Goal: Navigation & Orientation: Go to known website

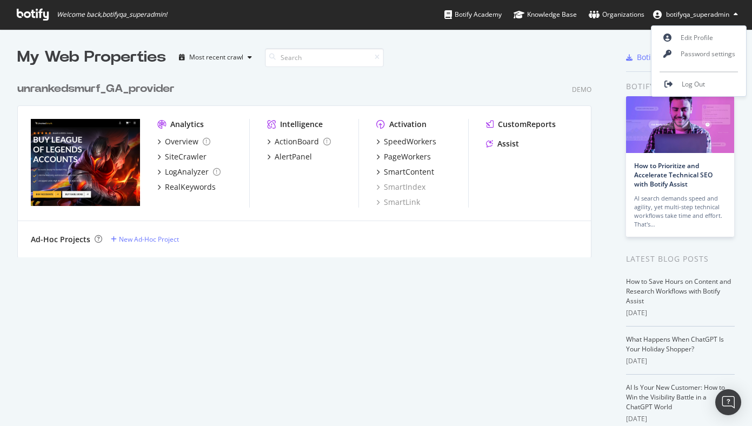
scroll to position [426, 752]
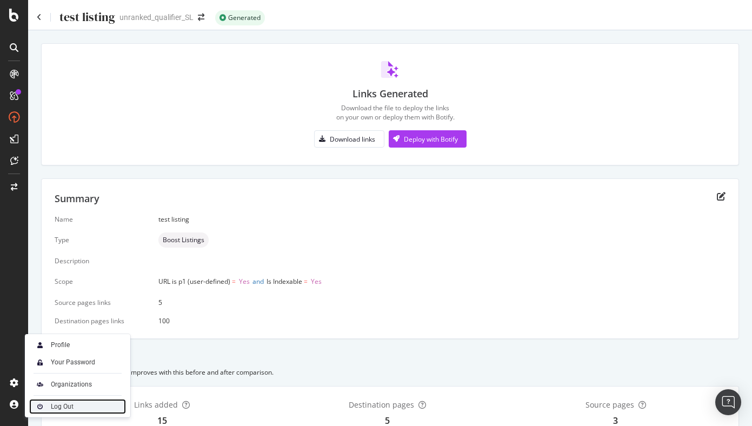
click at [54, 403] on div "Log Out" at bounding box center [62, 406] width 23 height 9
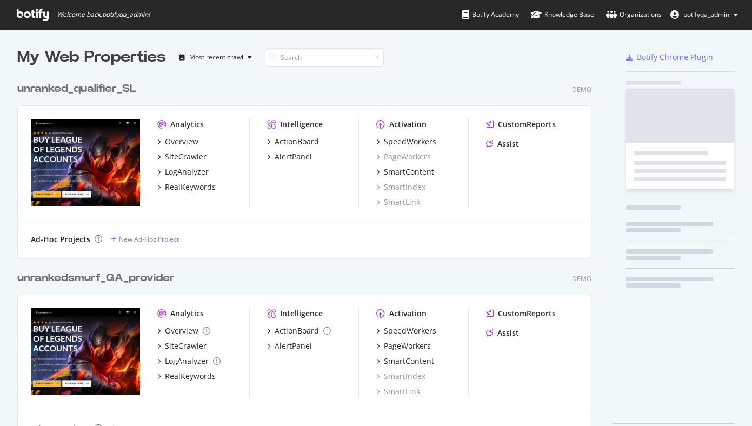
scroll to position [379, 583]
